Goal: Transaction & Acquisition: Purchase product/service

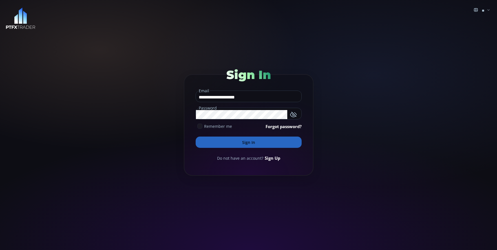
click at [229, 145] on button "Sign In" at bounding box center [249, 141] width 106 height 11
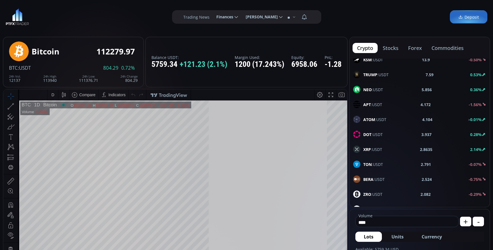
scroll to position [78, 0]
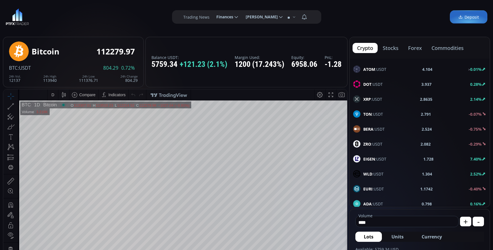
type input "********"
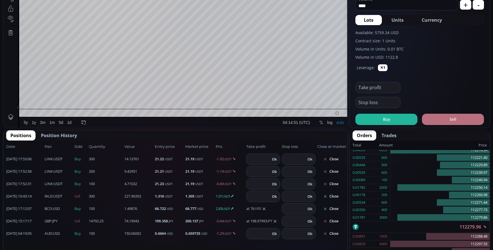
scroll to position [226, 0]
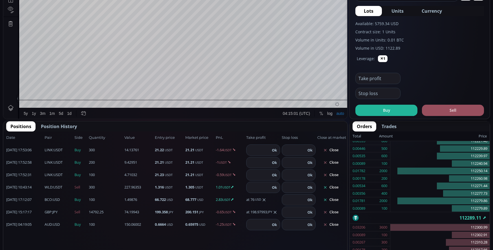
click at [334, 186] on button "Close" at bounding box center [330, 187] width 27 height 9
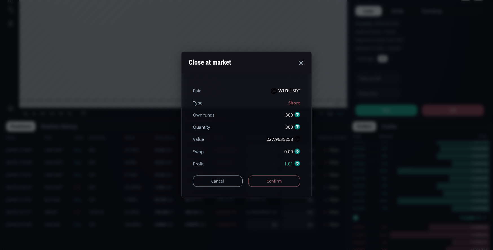
click at [276, 178] on button "Confirm" at bounding box center [274, 180] width 52 height 11
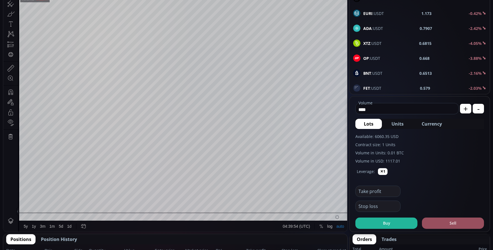
scroll to position [0, 0]
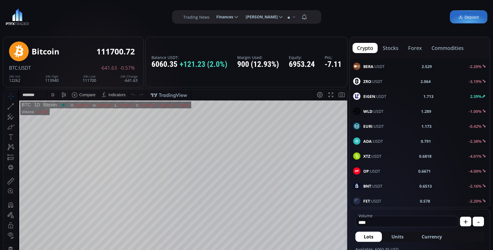
click at [451, 49] on button "commodities" at bounding box center [447, 48] width 41 height 10
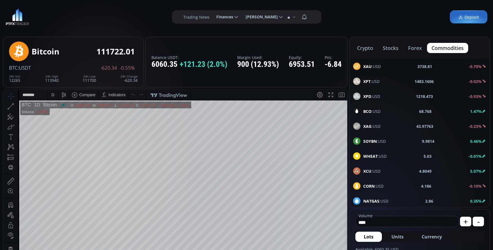
click at [378, 64] on span "XAU :USD" at bounding box center [371, 66] width 17 height 6
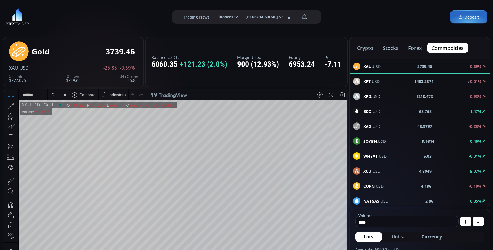
click at [380, 124] on div "XAG :USD 43.9797 -0.23%" at bounding box center [419, 125] width 133 height 7
click at [415, 49] on button "forex" at bounding box center [415, 48] width 23 height 10
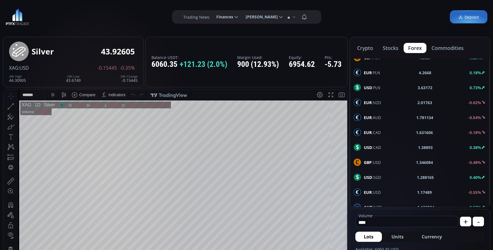
scroll to position [254, 0]
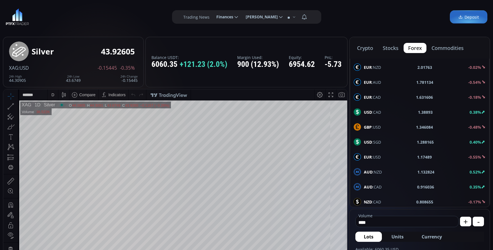
click at [376, 155] on span "EUR :USD" at bounding box center [372, 157] width 17 height 6
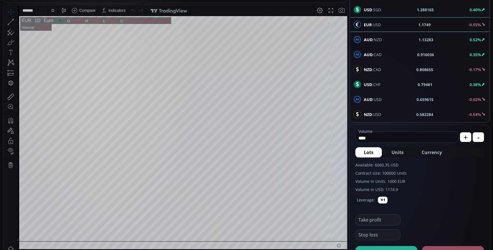
scroll to position [85, 0]
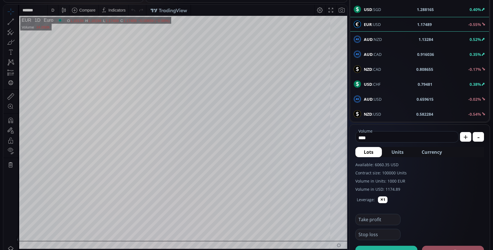
click at [56, 12] on div "D" at bounding box center [53, 10] width 10 height 11
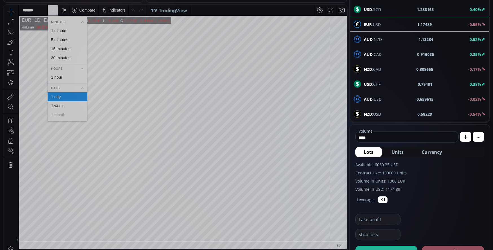
click at [60, 30] on div "1 minute" at bounding box center [58, 30] width 15 height 5
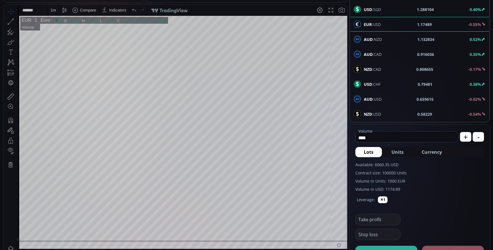
click at [393, 138] on input "****" at bounding box center [406, 137] width 100 height 9
click at [431, 153] on span "Currency" at bounding box center [432, 152] width 20 height 7
click at [377, 137] on input "*******" at bounding box center [398, 137] width 85 height 9
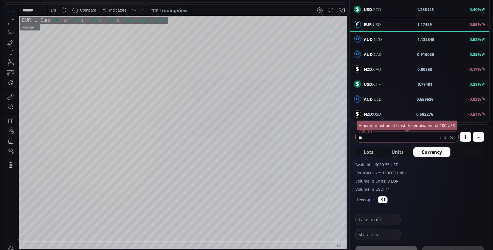
type input "*"
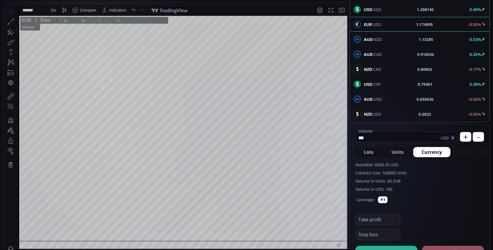
type input "***"
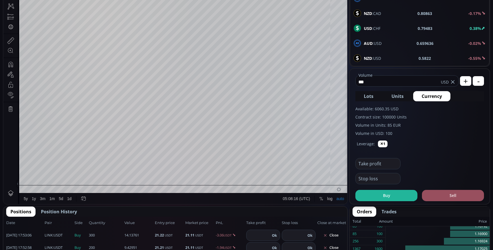
scroll to position [141, 0]
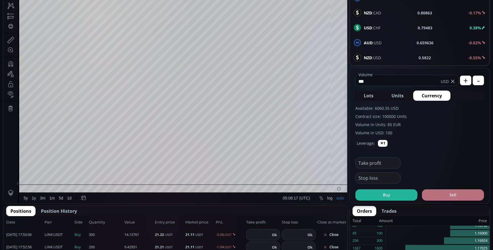
click at [451, 195] on button "Sell" at bounding box center [453, 194] width 62 height 11
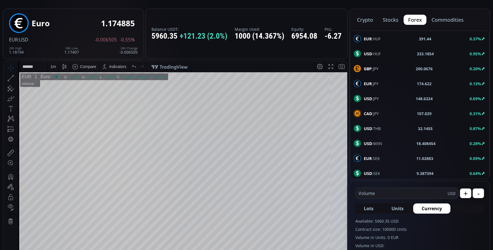
scroll to position [0, 0]
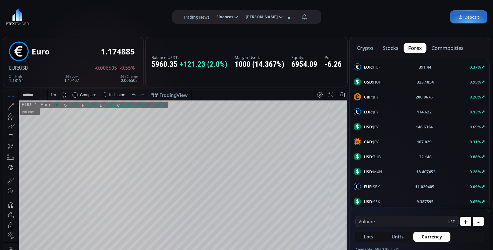
click at [380, 126] on div "USD :JPY 148.6324 0.69%" at bounding box center [420, 126] width 132 height 7
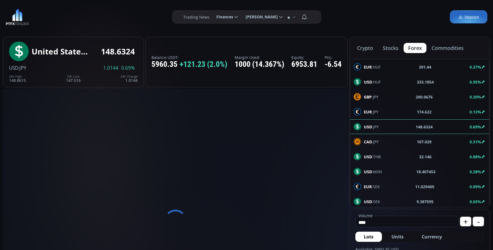
click at [395, 224] on input "****" at bounding box center [406, 222] width 100 height 9
type input "*"
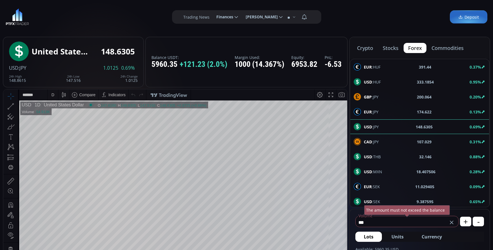
click at [434, 232] on button "Currency" at bounding box center [431, 237] width 37 height 10
click at [410, 224] on input "********" at bounding box center [398, 222] width 84 height 9
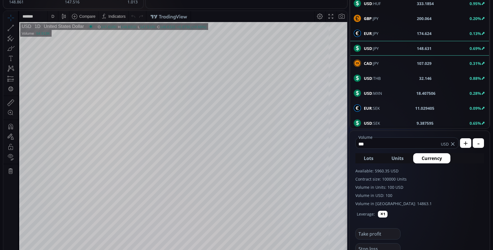
scroll to position [85, 0]
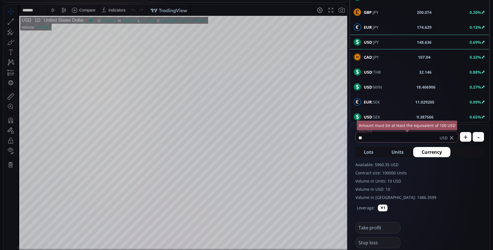
type input "*"
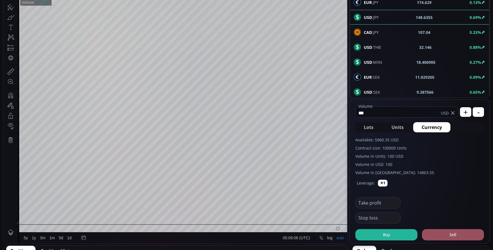
scroll to position [141, 0]
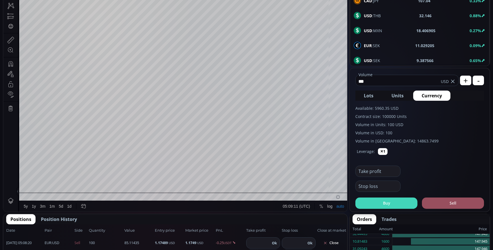
type input "***"
click at [397, 207] on button "Buy" at bounding box center [386, 202] width 62 height 11
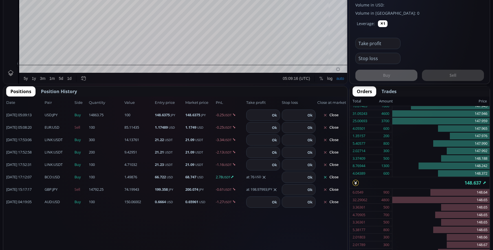
scroll to position [282, 0]
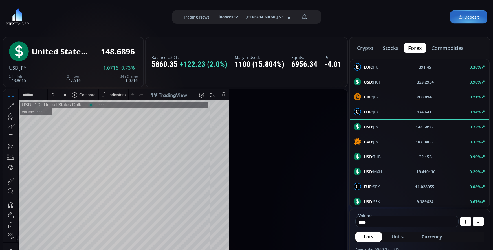
scroll to position [78, 0]
